Goal: Find specific page/section: Find specific page/section

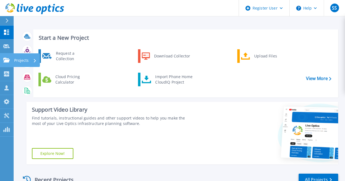
click at [7, 59] on icon at bounding box center [6, 60] width 7 height 5
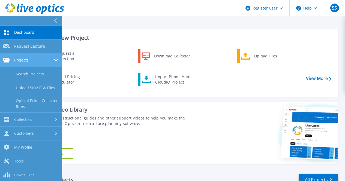
click at [31, 67] on link "Projects Projects" at bounding box center [31, 60] width 62 height 14
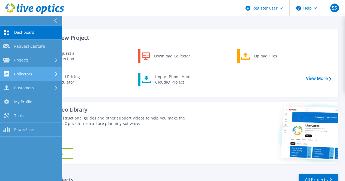
click at [32, 74] on div "Collectors" at bounding box center [31, 73] width 56 height 5
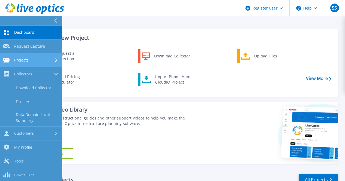
click at [23, 58] on span "Projects" at bounding box center [21, 60] width 14 height 5
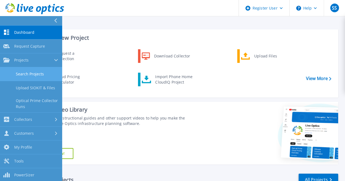
click at [28, 75] on link "Search Projects" at bounding box center [31, 74] width 62 height 14
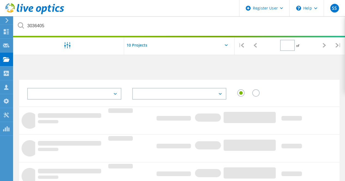
type input "1"
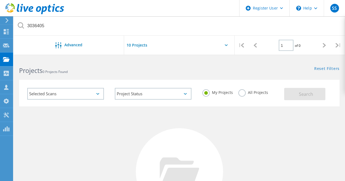
click at [245, 93] on label "All Projects" at bounding box center [253, 91] width 30 height 5
click at [0, 0] on input "All Projects" at bounding box center [0, 0] width 0 height 0
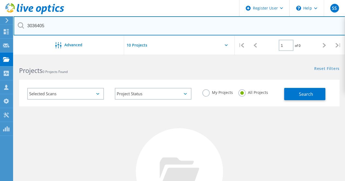
click at [95, 25] on input "3036405" at bounding box center [179, 25] width 331 height 19
type input "3"
type input "flextronics"
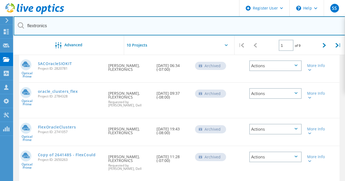
scroll to position [64, 0]
